Goal: Check status: Check status

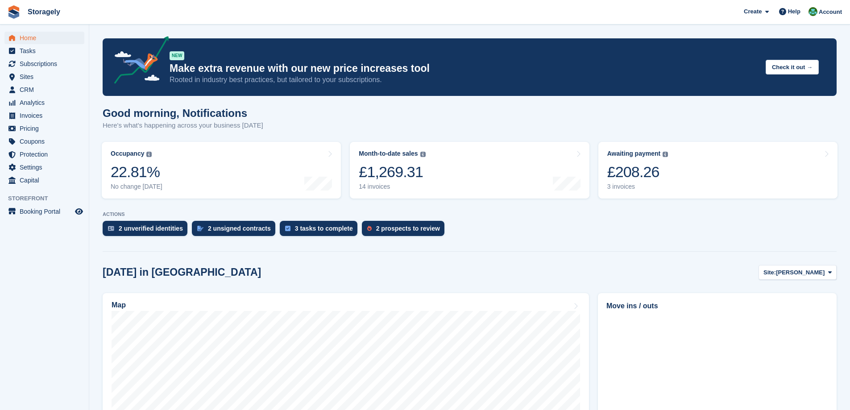
drag, startPoint x: 101, startPoint y: 120, endPoint x: 279, endPoint y: 126, distance: 178.2
click at [279, 126] on div "Good morning, Notifications Here's what's happening across your business today" at bounding box center [470, 124] width 734 height 34
drag, startPoint x: 279, startPoint y: 126, endPoint x: 234, endPoint y: 129, distance: 44.8
click at [234, 129] on p "Here's what's happening across your business today" at bounding box center [183, 126] width 161 height 10
drag, startPoint x: 234, startPoint y: 129, endPoint x: 466, endPoint y: 173, distance: 236.1
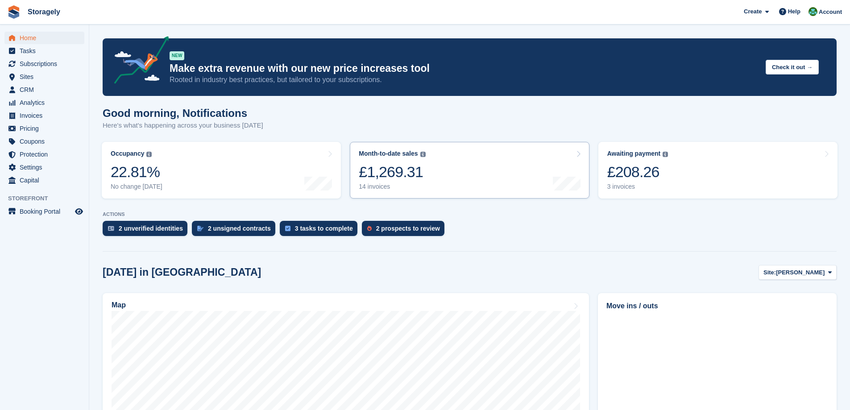
click at [466, 173] on link "Month-to-date sales The sum of all finalised invoices generated this month to d…" at bounding box center [469, 170] width 239 height 57
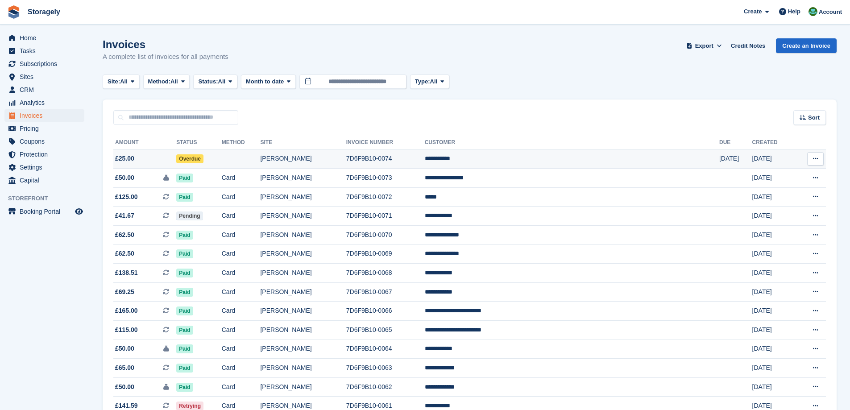
click at [425, 158] on td "7D6F9B10-0074" at bounding box center [385, 159] width 79 height 19
